Goal: Task Accomplishment & Management: Use online tool/utility

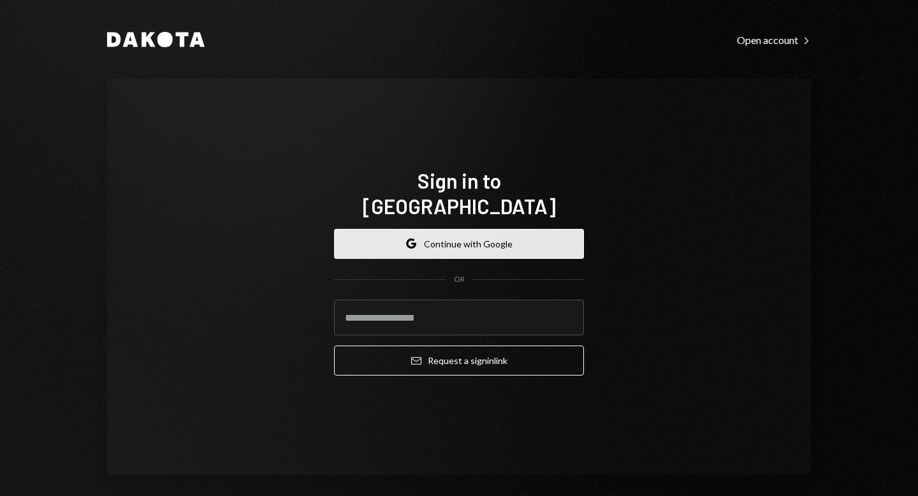
click at [424, 232] on button "Google Continue with Google" at bounding box center [459, 244] width 250 height 30
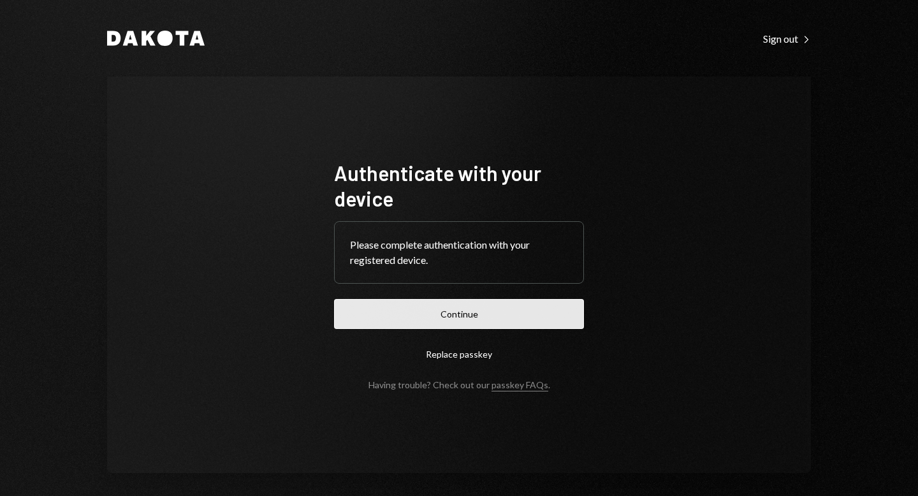
click at [468, 320] on button "Continue" at bounding box center [459, 314] width 250 height 30
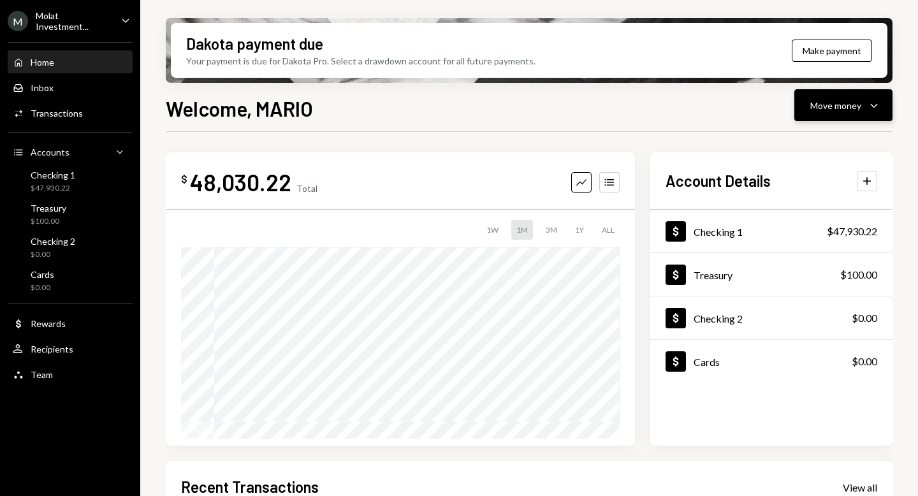
click at [878, 113] on button "Move money Caret Down" at bounding box center [843, 105] width 98 height 32
click at [836, 138] on div "Send" at bounding box center [832, 143] width 93 height 13
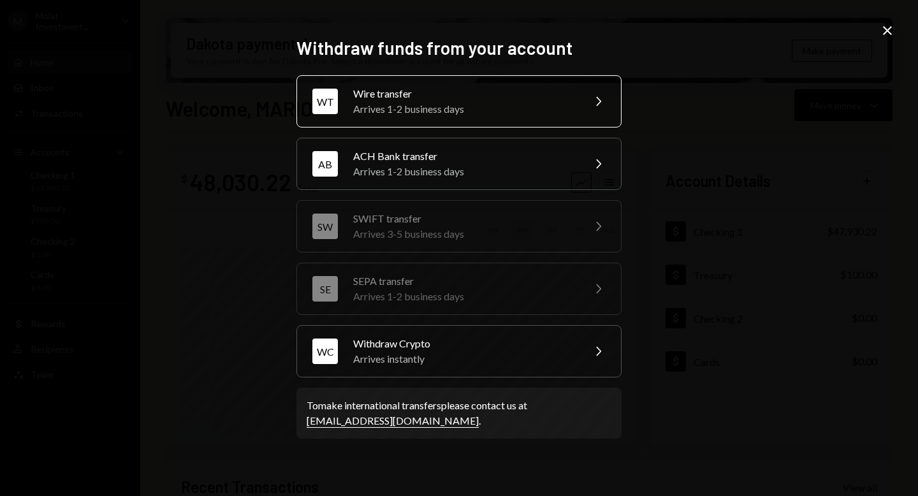
click at [567, 112] on div "Arrives 1-2 business days" at bounding box center [464, 108] width 222 height 15
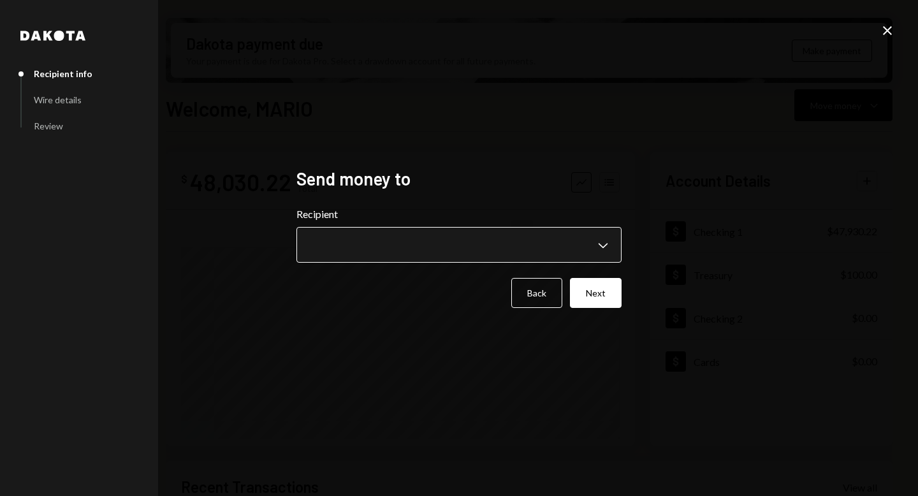
click at [601, 236] on body "M Molat Investment... Caret Down Home Home Inbox Inbox Activities Transactions …" at bounding box center [459, 248] width 918 height 496
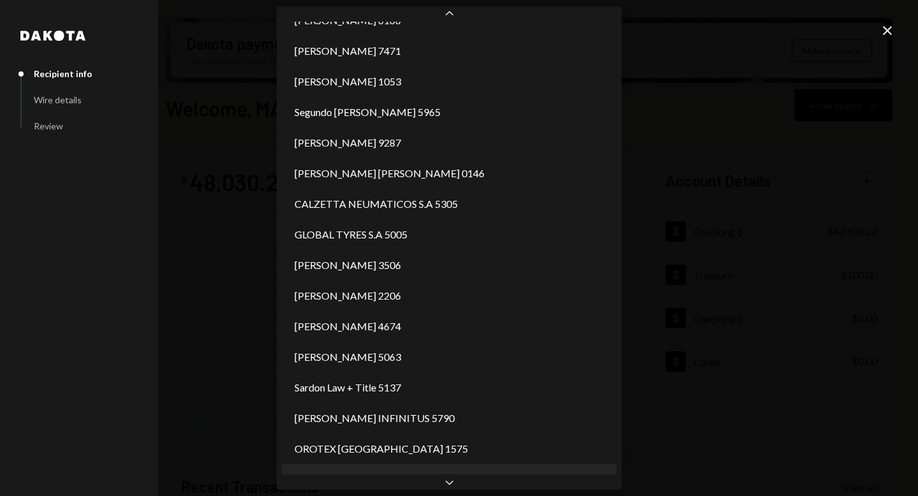
scroll to position [2316, 0]
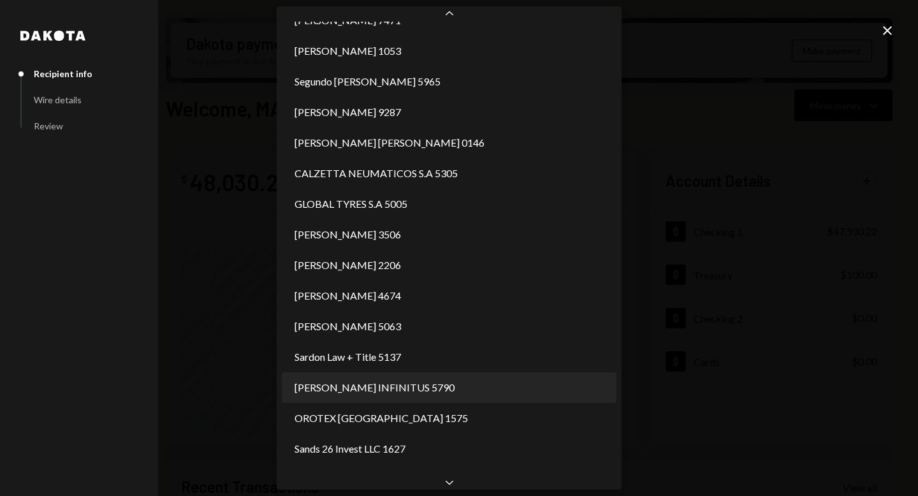
select select "**********"
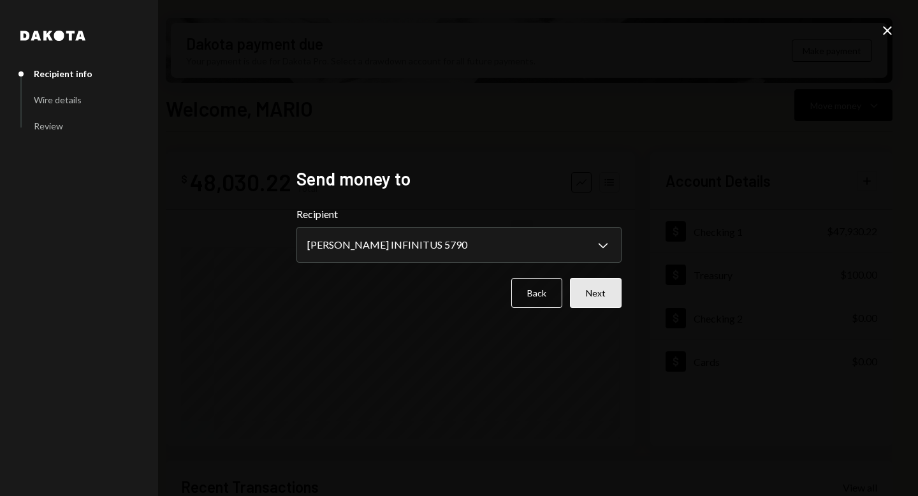
click at [589, 294] on button "Next" at bounding box center [596, 293] width 52 height 30
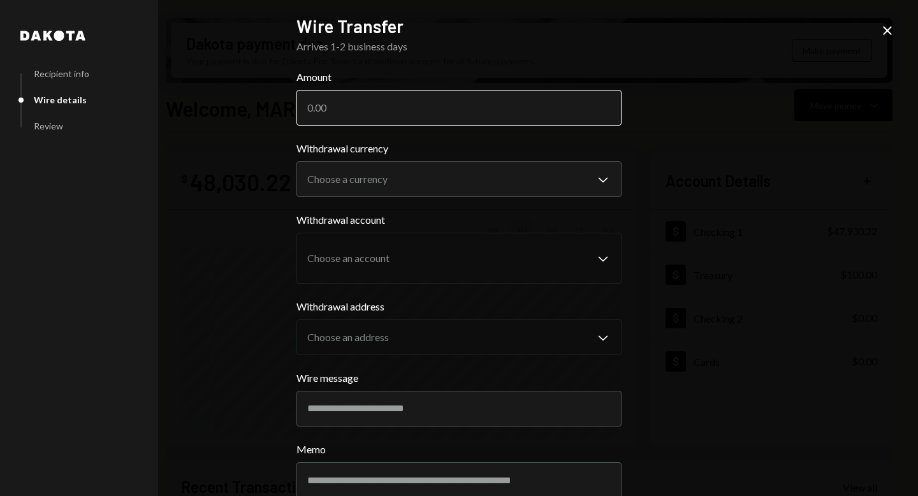
click at [343, 113] on input "Amount" at bounding box center [458, 108] width 325 height 36
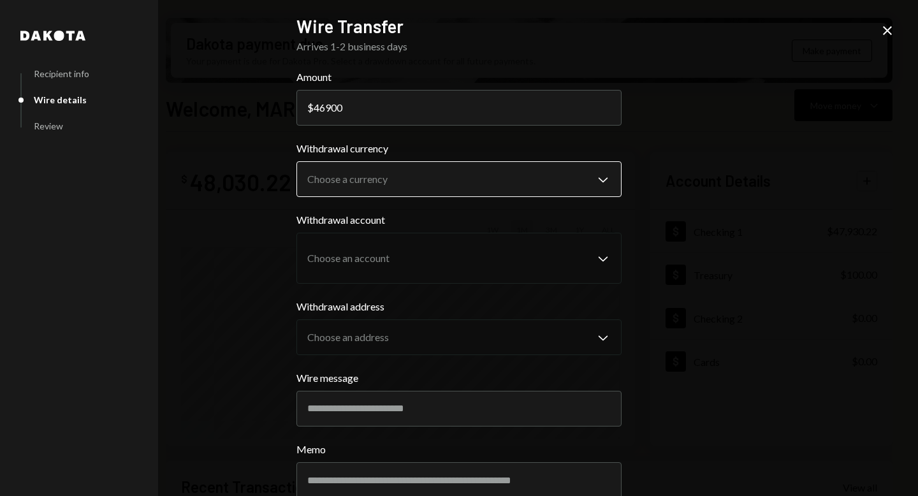
type input "46900"
click at [423, 181] on body "M Molat Investment... Caret Down Home Home Inbox Inbox Activities Transactions …" at bounding box center [459, 248] width 918 height 496
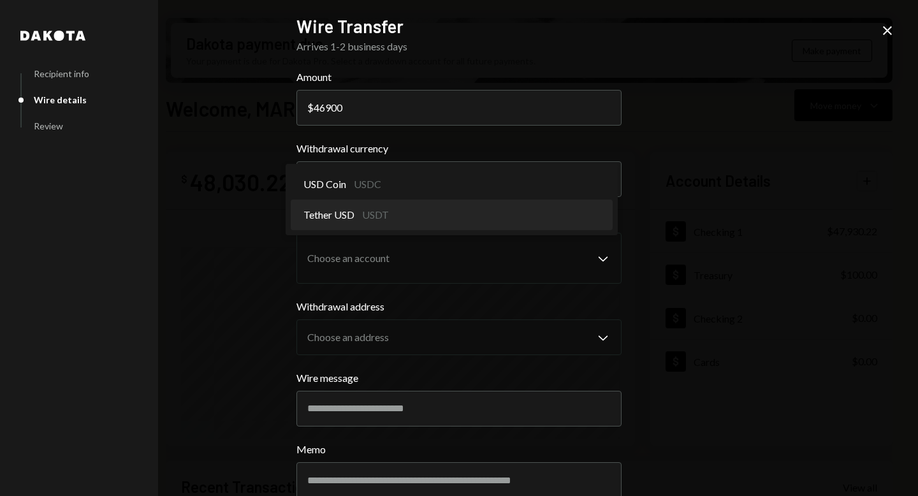
select select "****"
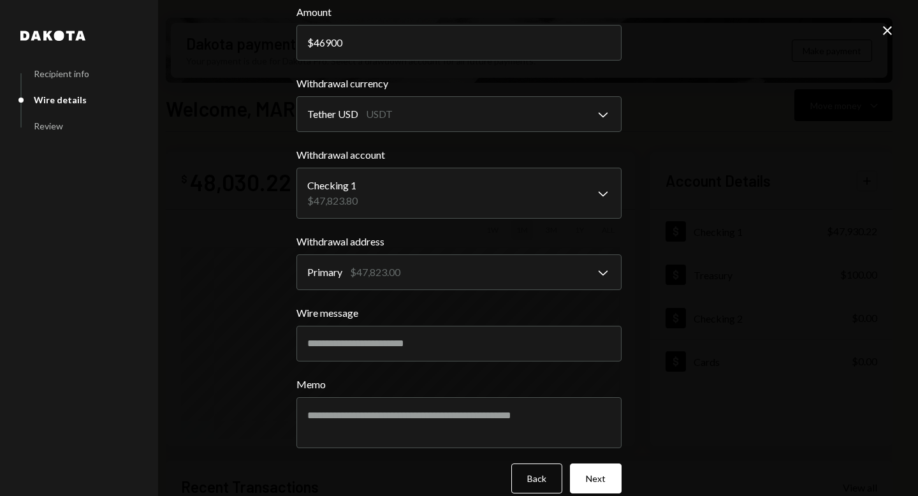
scroll to position [70, 0]
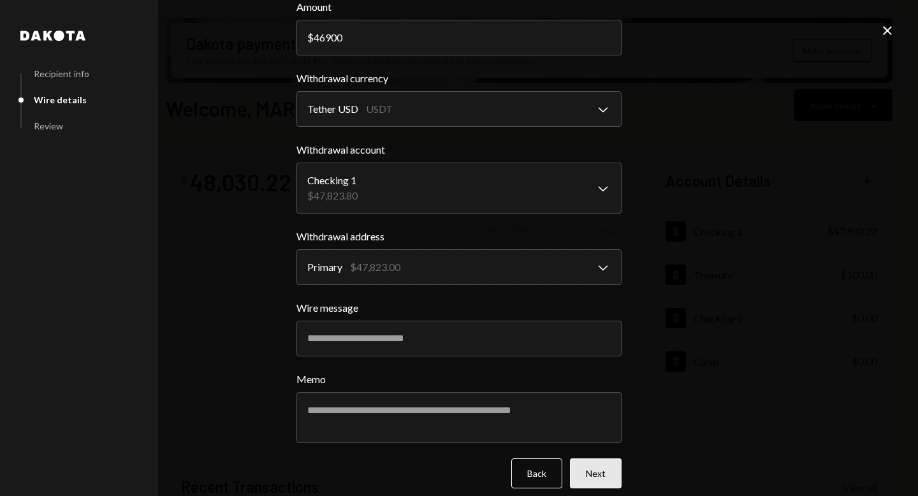
click at [602, 471] on button "Next" at bounding box center [596, 473] width 52 height 30
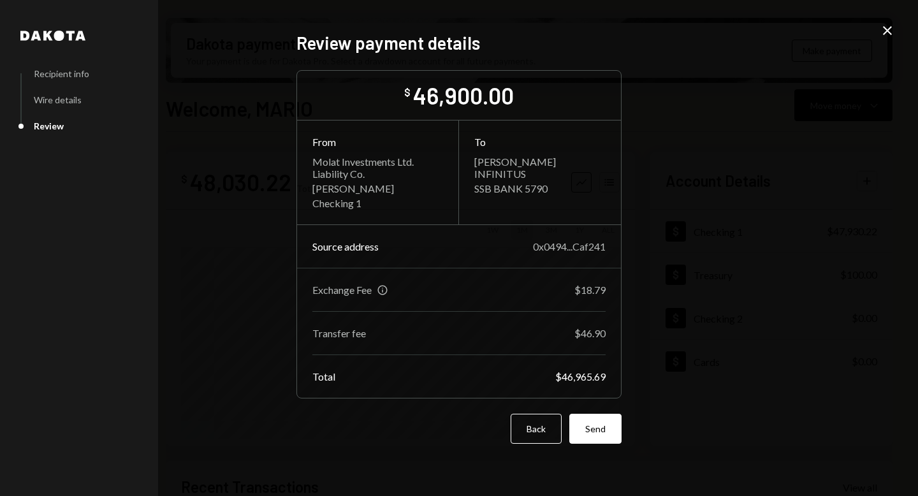
scroll to position [0, 0]
click at [605, 432] on button "Send" at bounding box center [595, 429] width 52 height 30
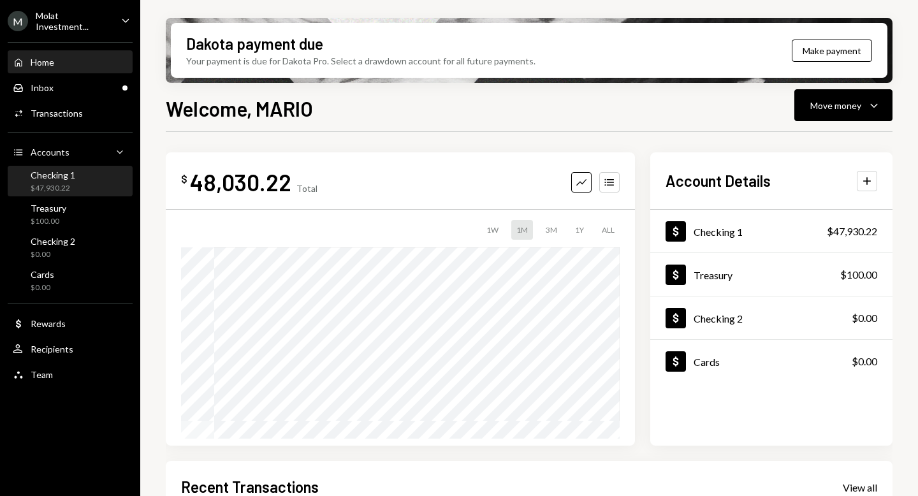
click at [89, 184] on div "Checking 1 $47,930.22" at bounding box center [70, 182] width 115 height 24
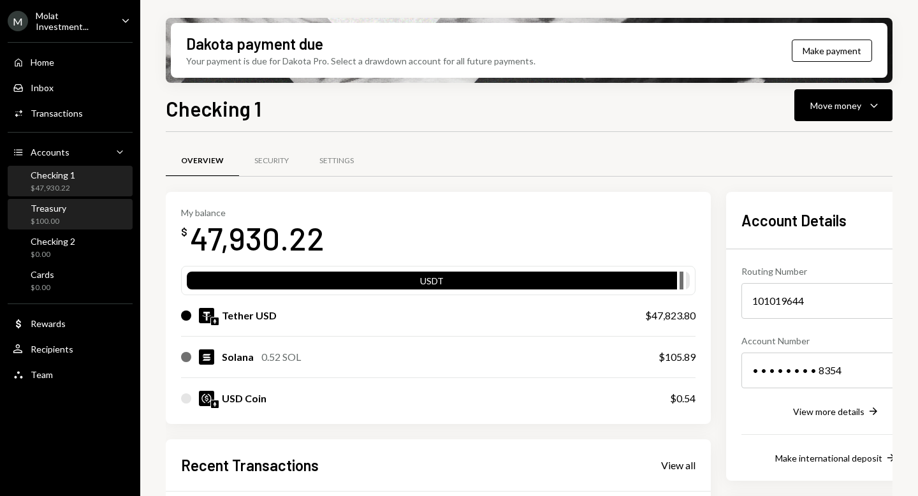
click at [78, 223] on div "Treasury $100.00" at bounding box center [70, 215] width 115 height 24
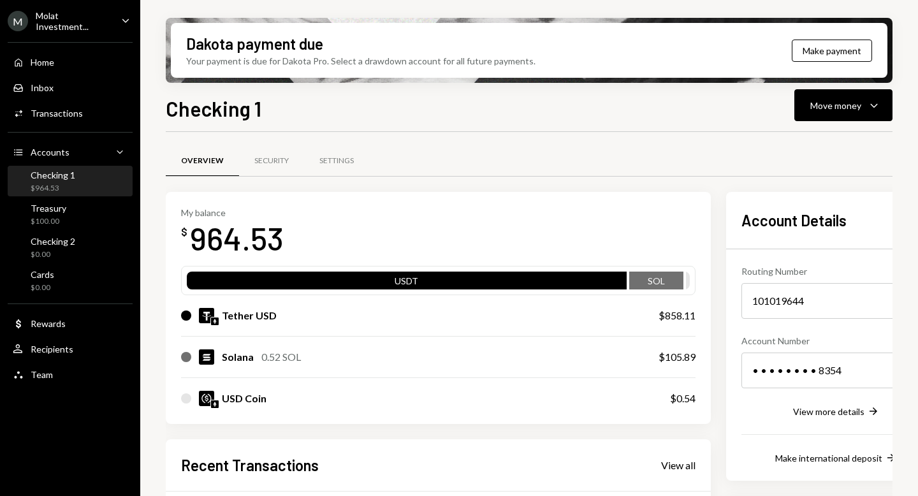
click at [69, 24] on div "Molat Investment..." at bounding box center [73, 21] width 75 height 22
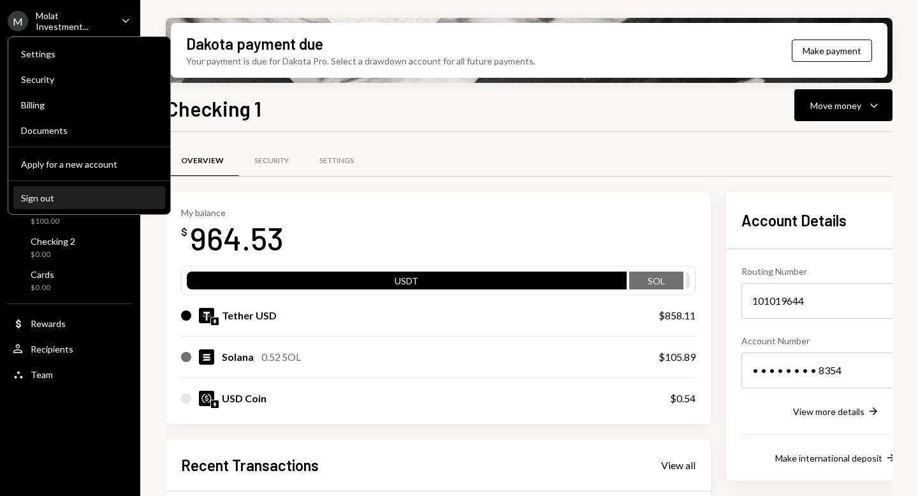
click at [84, 200] on div "Sign out" at bounding box center [89, 197] width 136 height 11
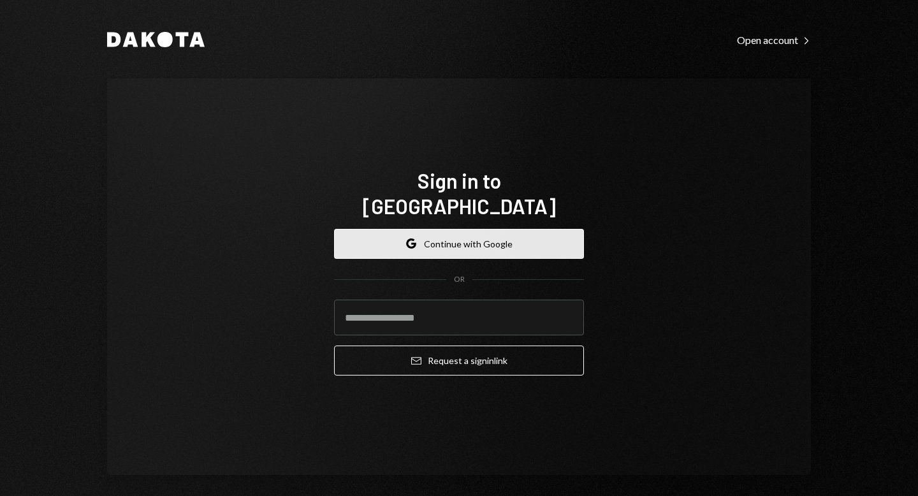
click at [448, 234] on button "Google Continue with Google" at bounding box center [459, 244] width 250 height 30
